Goal: Task Accomplishment & Management: Use online tool/utility

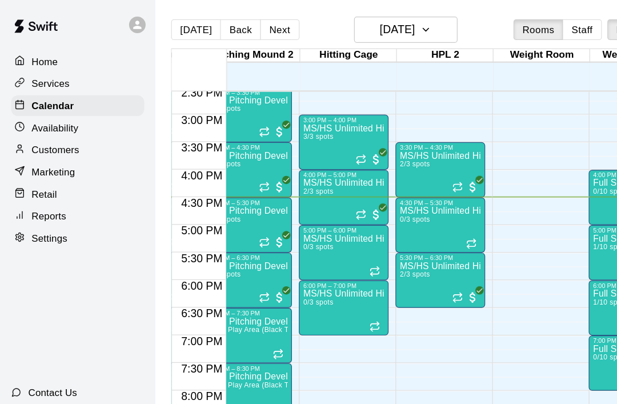
scroll to position [668, 352]
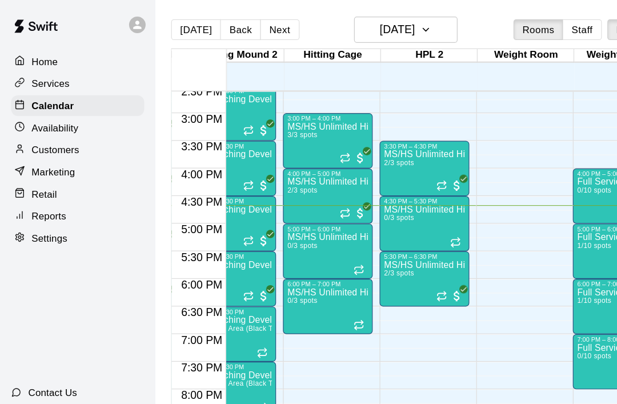
click at [236, 33] on button "Next" at bounding box center [231, 24] width 32 height 17
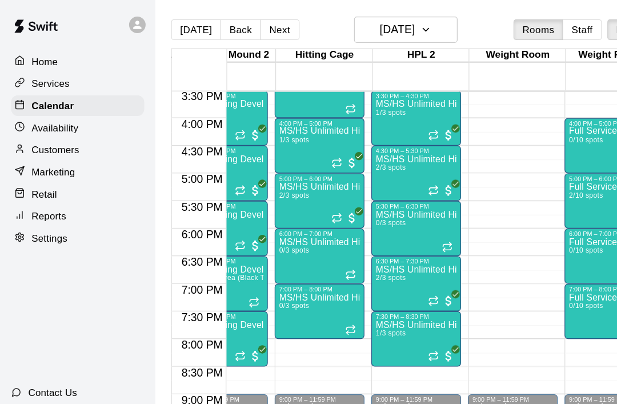
scroll to position [0, 358]
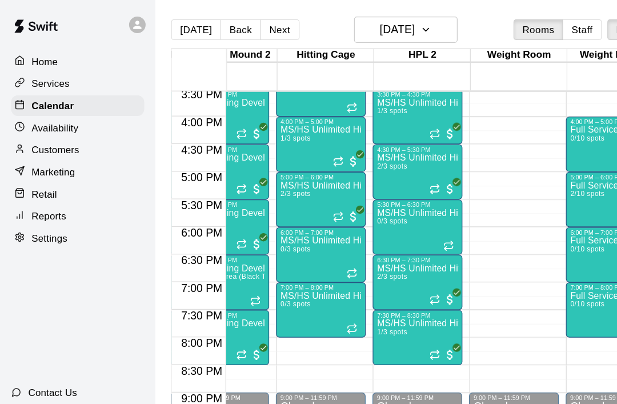
click at [363, 295] on icon "Recurring event" at bounding box center [359, 293] width 9 height 9
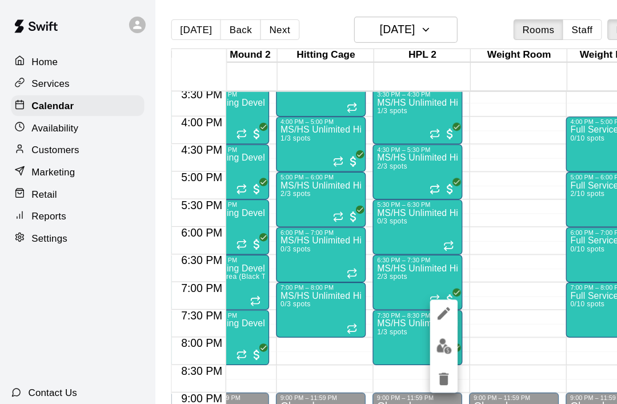
click at [371, 284] on img "edit" at bounding box center [367, 286] width 13 height 13
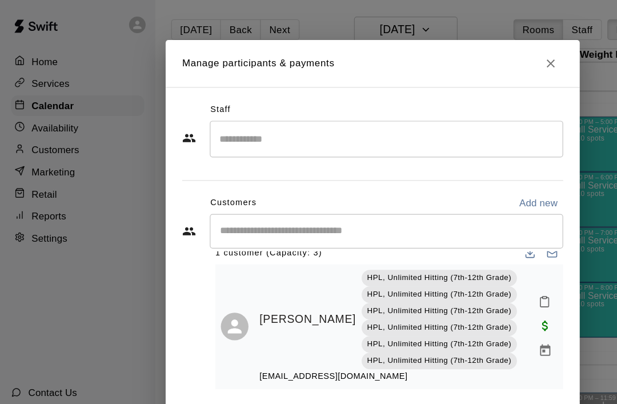
scroll to position [17, 0]
click at [456, 58] on icon "Close" at bounding box center [455, 52] width 11 height 11
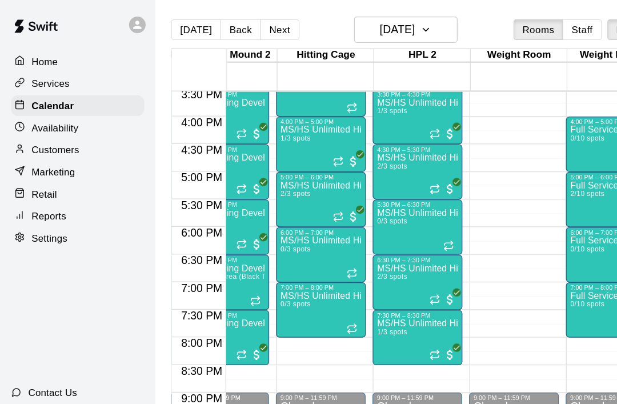
click at [361, 252] on icon "Recurring event" at bounding box center [359, 247] width 9 height 9
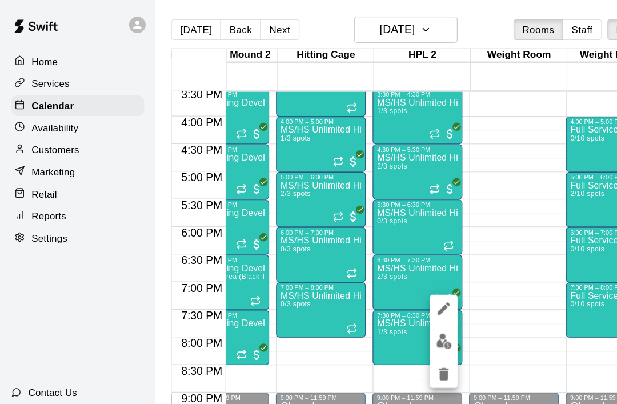
click at [363, 282] on img "edit" at bounding box center [367, 282] width 13 height 13
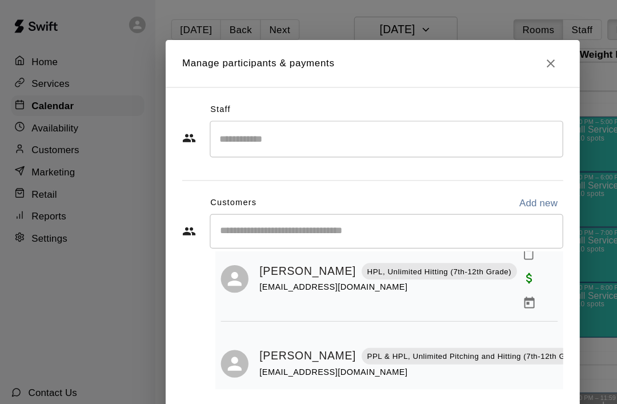
scroll to position [39, 0]
click at [455, 60] on button "Close" at bounding box center [456, 52] width 21 height 21
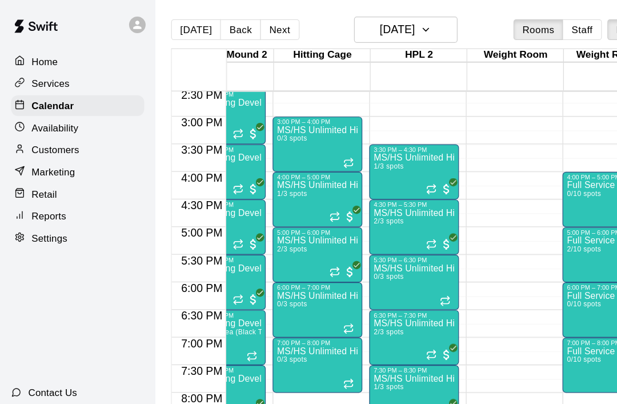
scroll to position [664, 362]
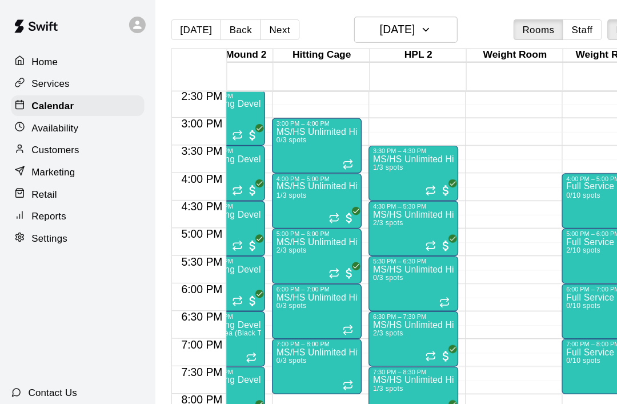
click at [359, 160] on icon "Recurring event" at bounding box center [356, 159] width 7 height 2
click at [366, 198] on img "edit" at bounding box center [365, 197] width 13 height 13
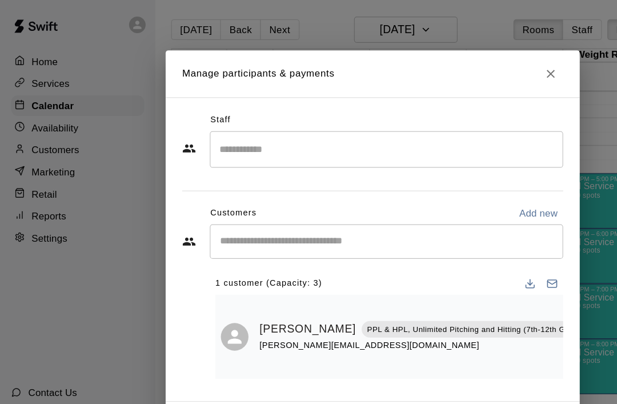
click at [459, 66] on icon "Close" at bounding box center [455, 60] width 11 height 11
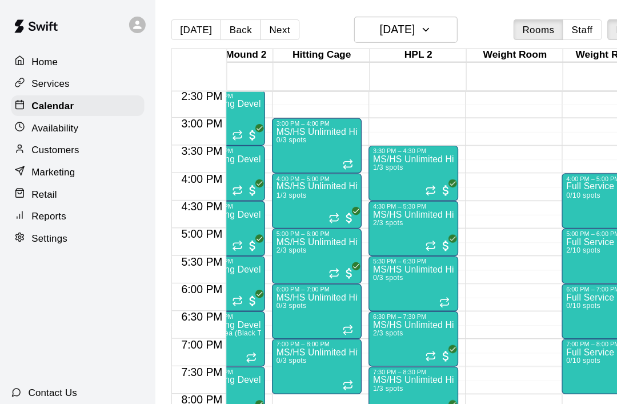
click at [280, 181] on icon "Recurring event" at bounding box center [276, 180] width 9 height 9
click at [288, 218] on img "edit" at bounding box center [284, 214] width 13 height 13
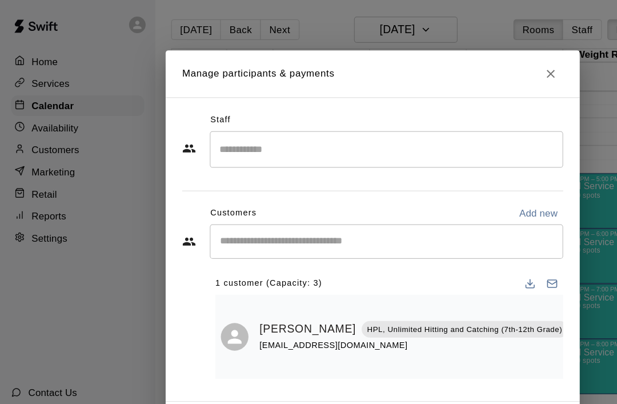
click at [457, 68] on button "Close" at bounding box center [456, 61] width 21 height 21
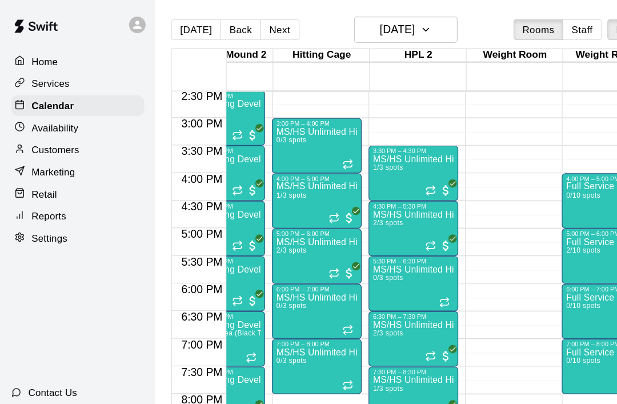
click at [358, 203] on icon "Recurring event" at bounding box center [356, 203] width 9 height 9
click at [364, 237] on img "edit" at bounding box center [364, 237] width 13 height 13
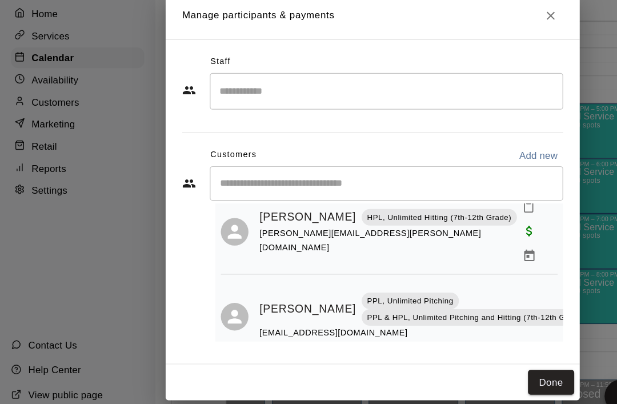
scroll to position [55, 0]
click at [458, 346] on button "Done" at bounding box center [456, 356] width 38 height 21
